Goal: Task Accomplishment & Management: Complete application form

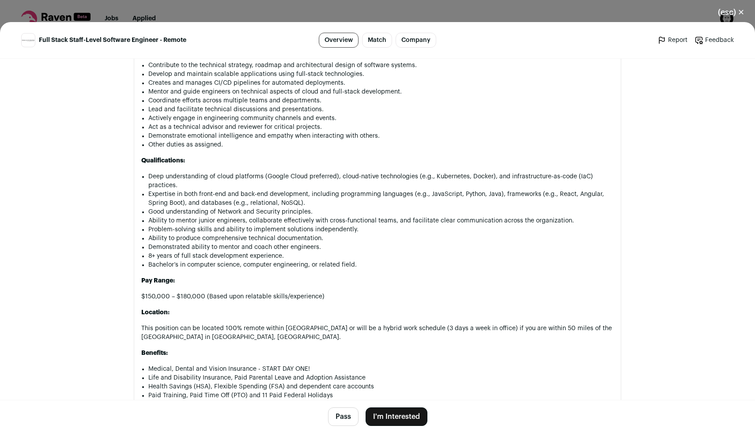
scroll to position [565, 0]
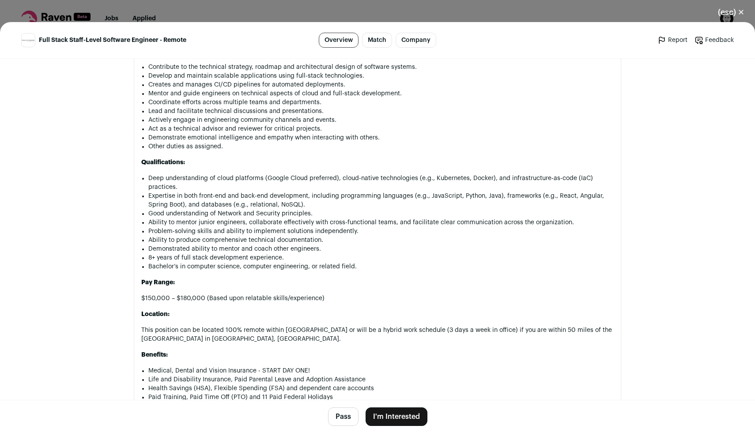
click at [365, 191] on li "Deep understanding of cloud platforms (Google Cloud preferred), cloud-native te…" at bounding box center [380, 183] width 465 height 18
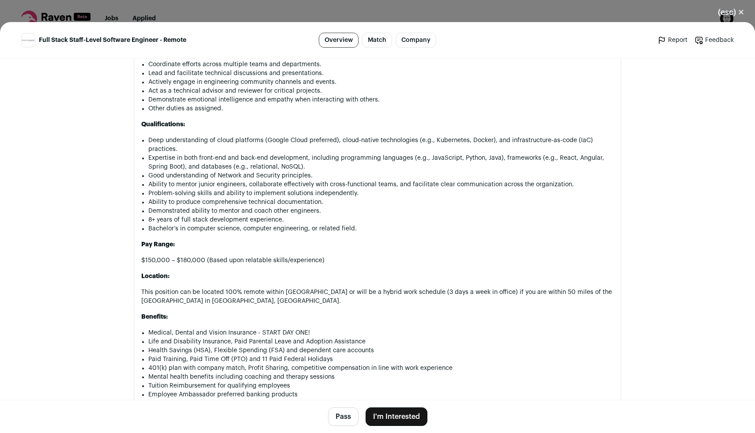
scroll to position [604, 0]
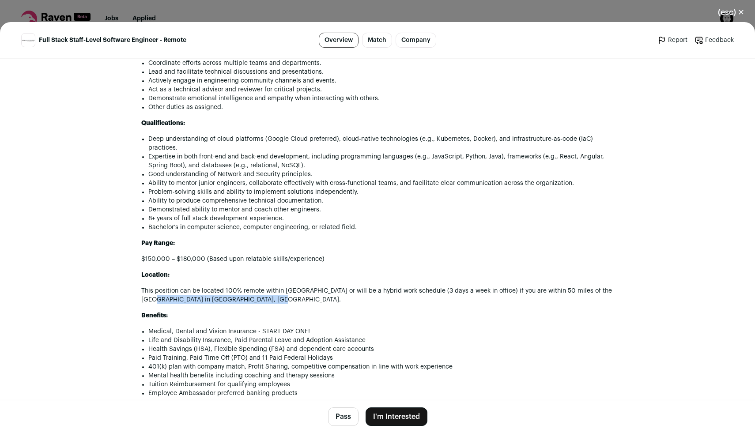
drag, startPoint x: 140, startPoint y: 300, endPoint x: 246, endPoint y: 307, distance: 106.2
click at [246, 307] on section "About the job Zions Bancorporation’s Enterprise Technology and Operations (ETO)…" at bounding box center [377, 163] width 487 height 534
copy p "Zions Technology Center in Midvale, UT."
click at [299, 312] on p "Benefits:" at bounding box center [377, 315] width 472 height 9
click at [416, 414] on button "I'm Interested" at bounding box center [396, 416] width 62 height 19
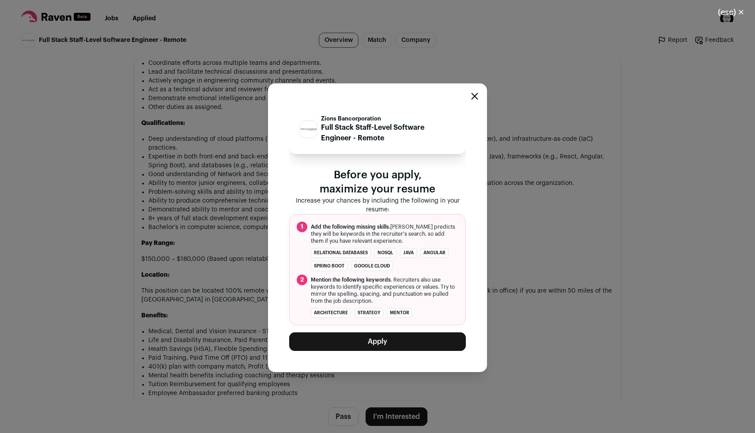
click at [402, 350] on button "Apply" at bounding box center [377, 341] width 176 height 19
